Goal: Communication & Community: Answer question/provide support

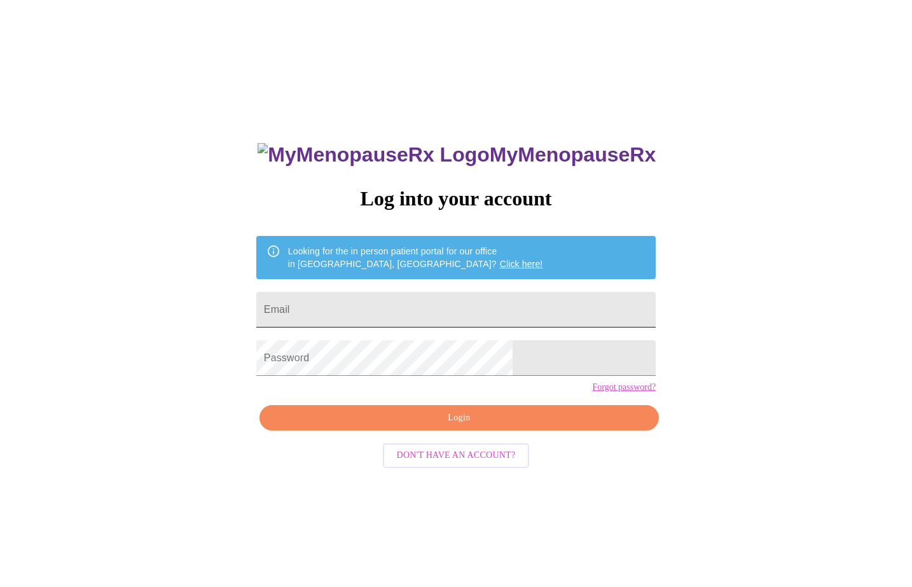
click at [433, 309] on input "Email" at bounding box center [456, 310] width 400 height 36
type input "rdrfsp@gmail.com"
click at [417, 426] on span "Login" at bounding box center [459, 418] width 370 height 16
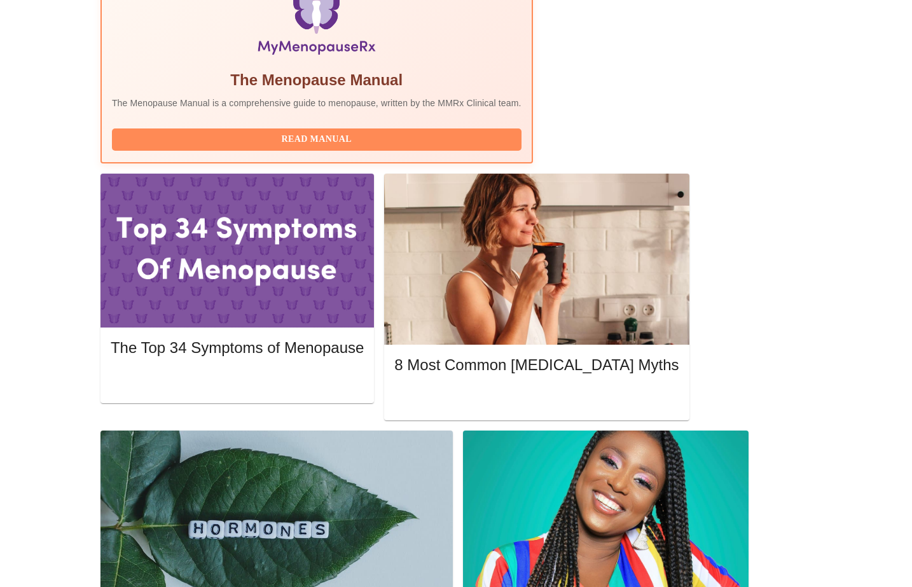
scroll to position [447, 0]
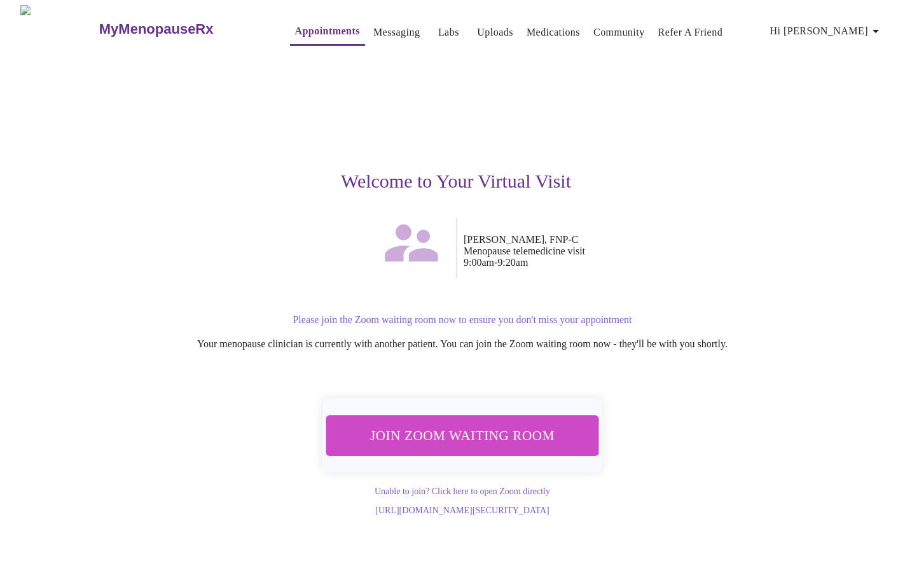
click at [480, 436] on span "Join Zoom Waiting Room" at bounding box center [462, 436] width 239 height 24
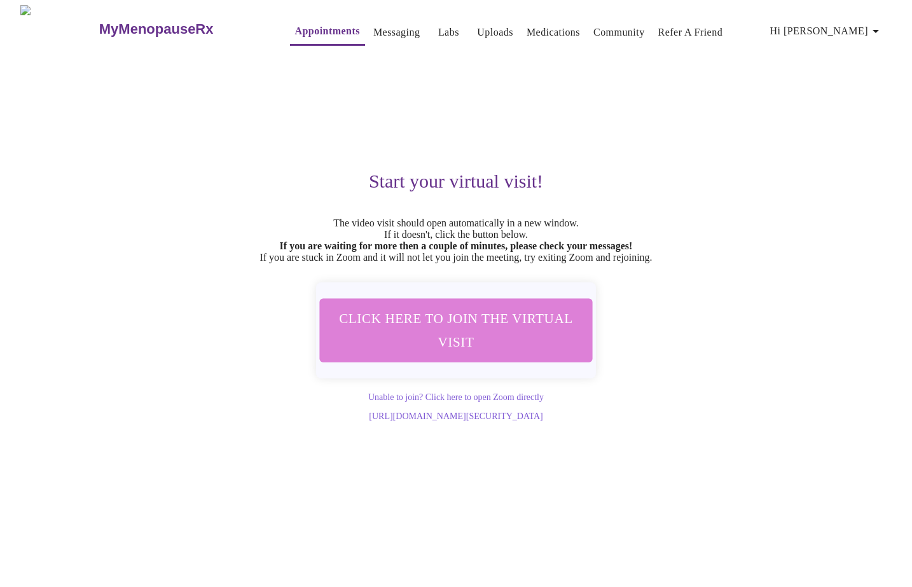
click at [524, 343] on span "Click here to join the virtual visit" at bounding box center [456, 330] width 239 height 47
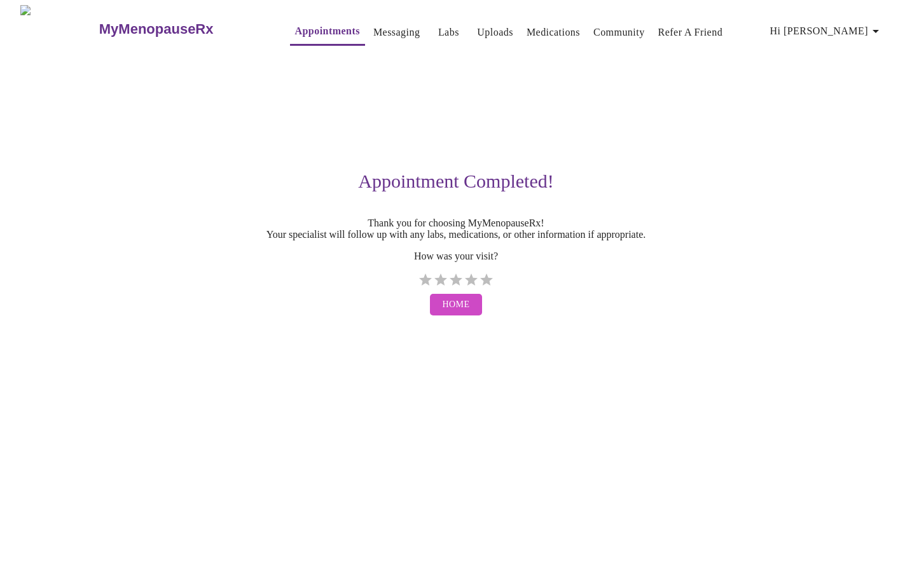
click at [455, 316] on button "Home" at bounding box center [456, 305] width 53 height 22
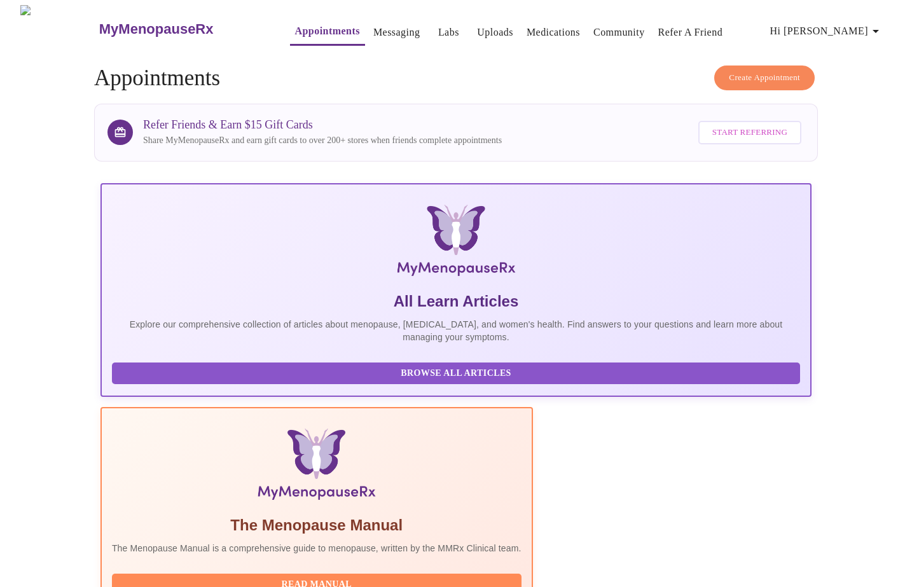
click at [725, 125] on span "Start Referring" at bounding box center [750, 132] width 75 height 15
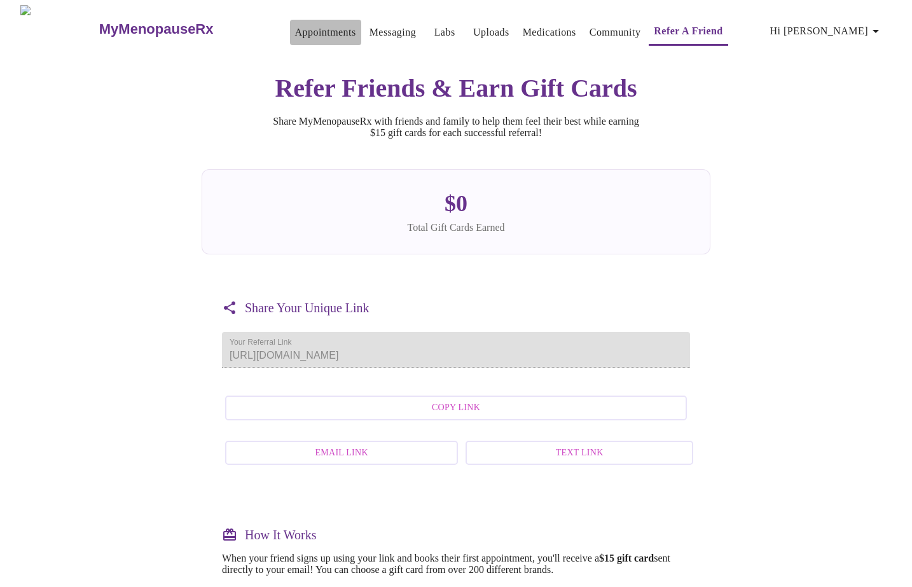
click at [301, 26] on link "Appointments" at bounding box center [325, 33] width 61 height 18
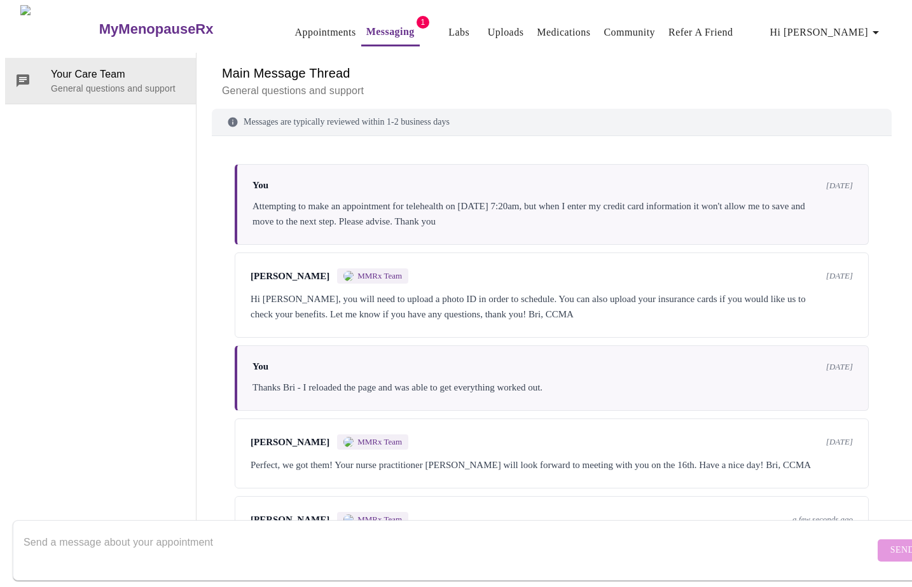
scroll to position [60, 0]
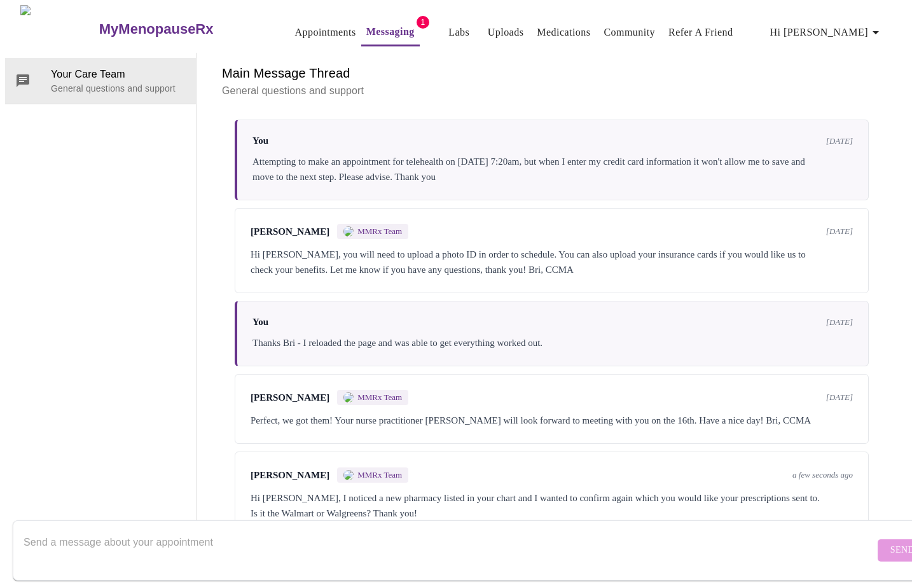
click at [650, 490] on div "Hi [PERSON_NAME], I noticed a new pharmacy listed in your chart and I wanted to…" at bounding box center [552, 505] width 602 height 31
click at [293, 546] on textarea "Send a message about your appointment" at bounding box center [449, 550] width 851 height 41
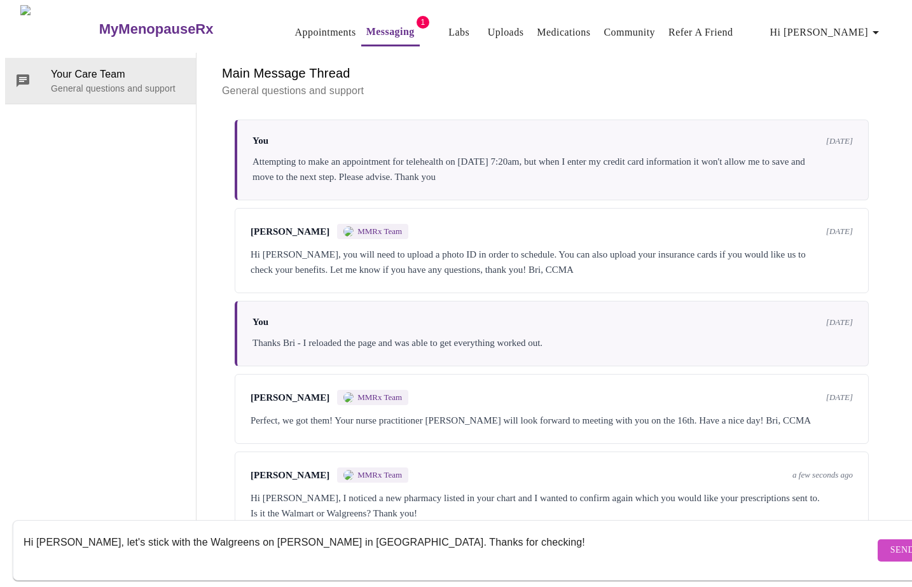
type textarea "Hi [PERSON_NAME], let's stick with the Walgreens on [PERSON_NAME] in [GEOGRAPHI…"
click at [878, 547] on button "Send" at bounding box center [903, 550] width 50 height 22
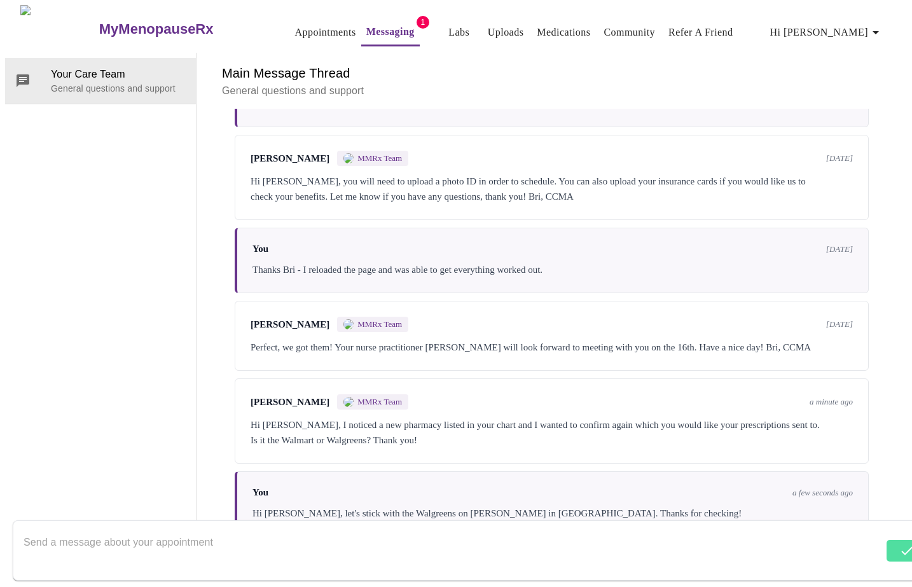
scroll to position [137, 0]
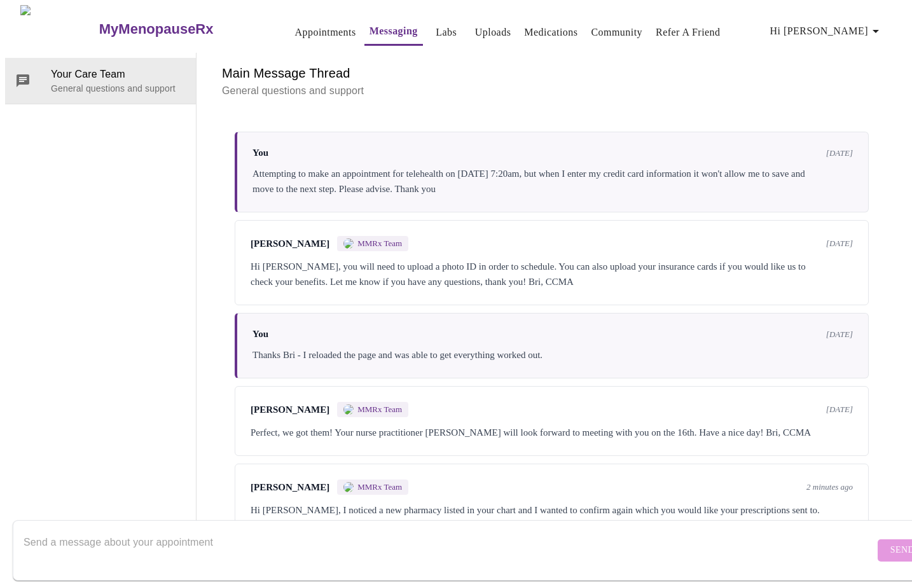
scroll to position [137, 0]
